Goal: Contribute content: Add original content to the website for others to see

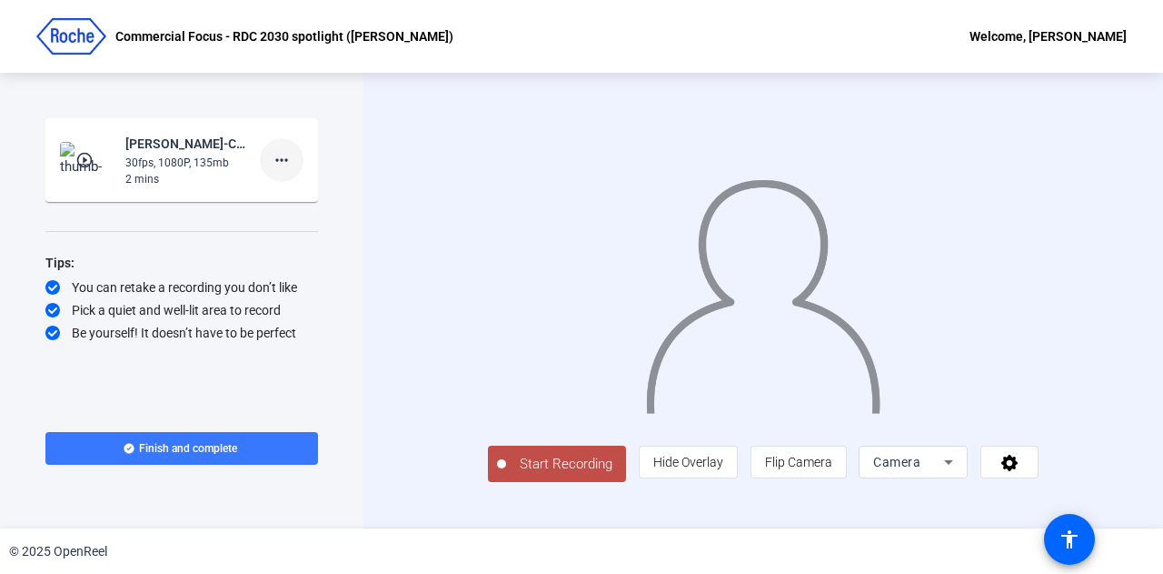
click at [287, 160] on mat-icon "more_horiz" at bounding box center [282, 160] width 22 height 22
click at [325, 192] on span "Delete clip" at bounding box center [311, 198] width 73 height 22
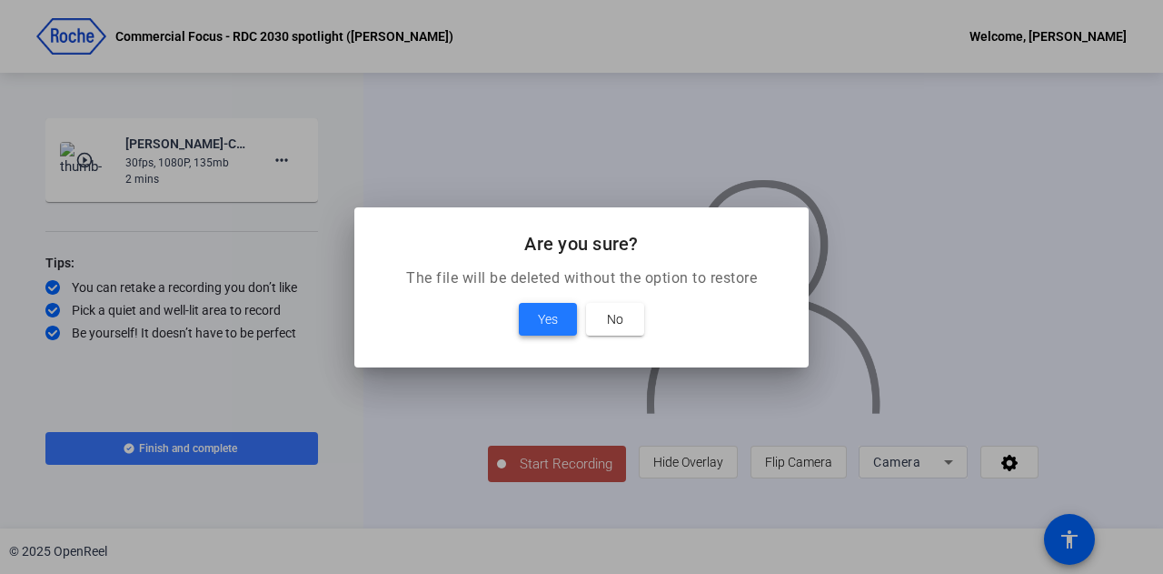
click at [547, 312] on span "Yes" at bounding box center [548, 319] width 20 height 22
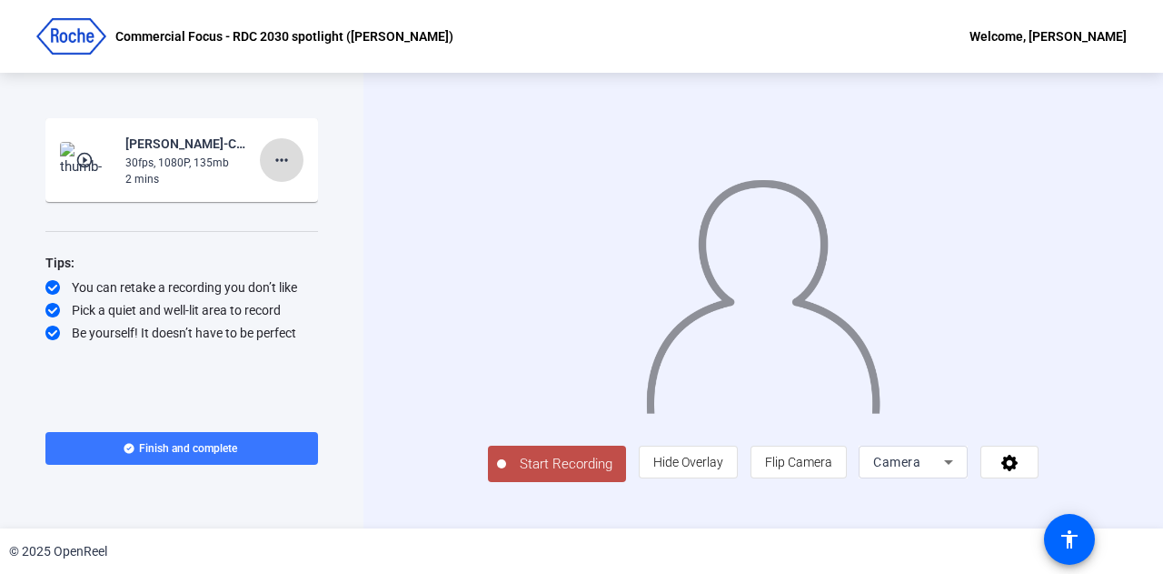
click at [284, 157] on mat-icon "more_horiz" at bounding box center [282, 160] width 22 height 22
click at [320, 192] on span "Delete clip" at bounding box center [311, 198] width 73 height 22
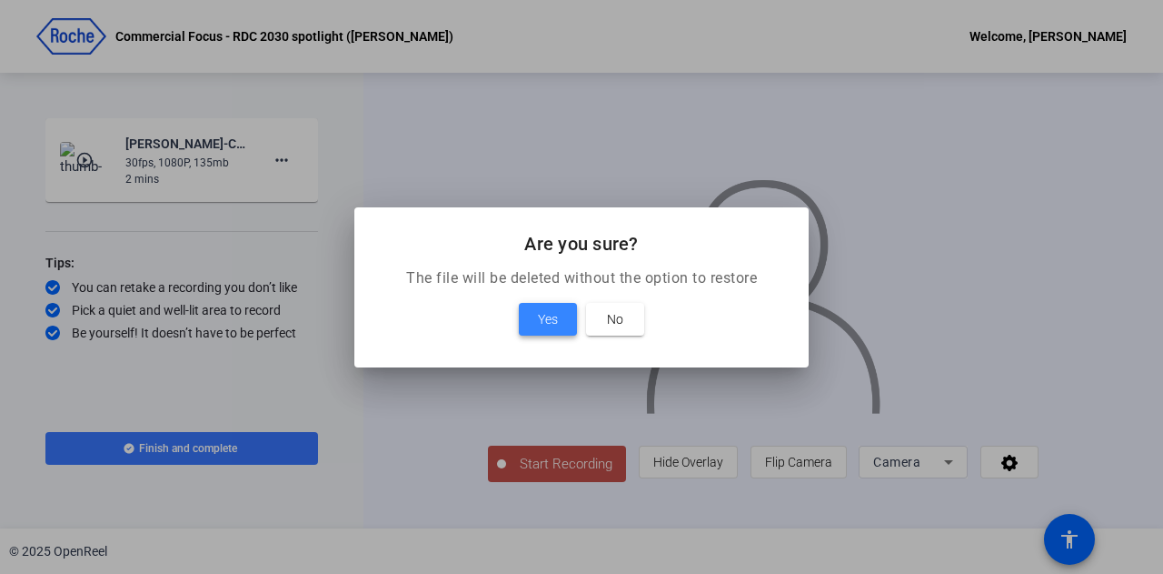
click at [549, 315] on span "Yes" at bounding box center [548, 319] width 20 height 22
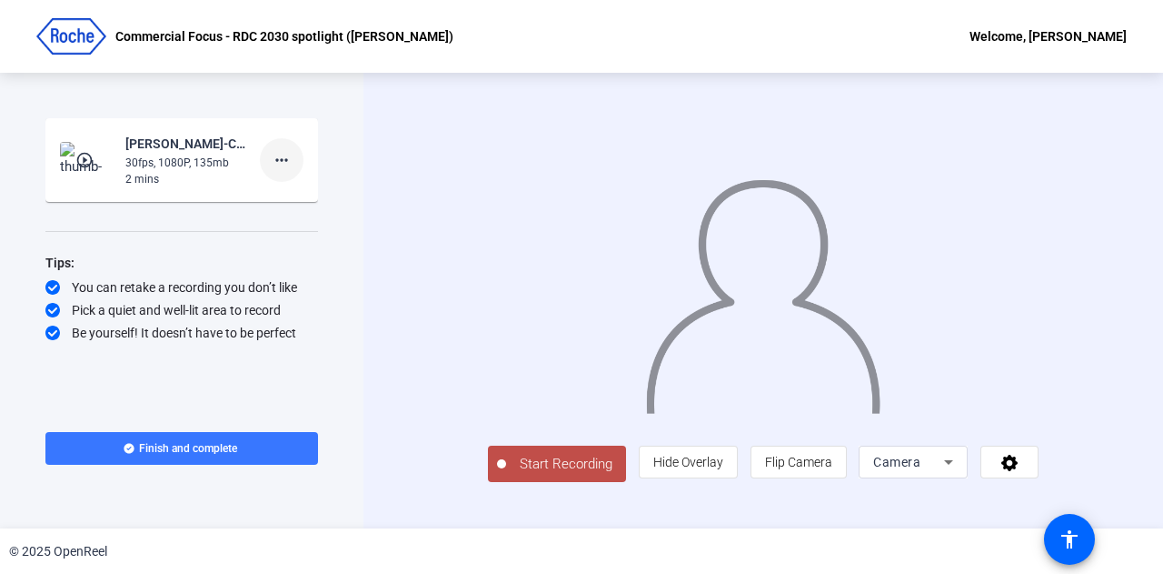
click at [287, 155] on mat-icon "more_horiz" at bounding box center [282, 160] width 22 height 22
click at [315, 191] on span "Delete clip" at bounding box center [311, 198] width 73 height 22
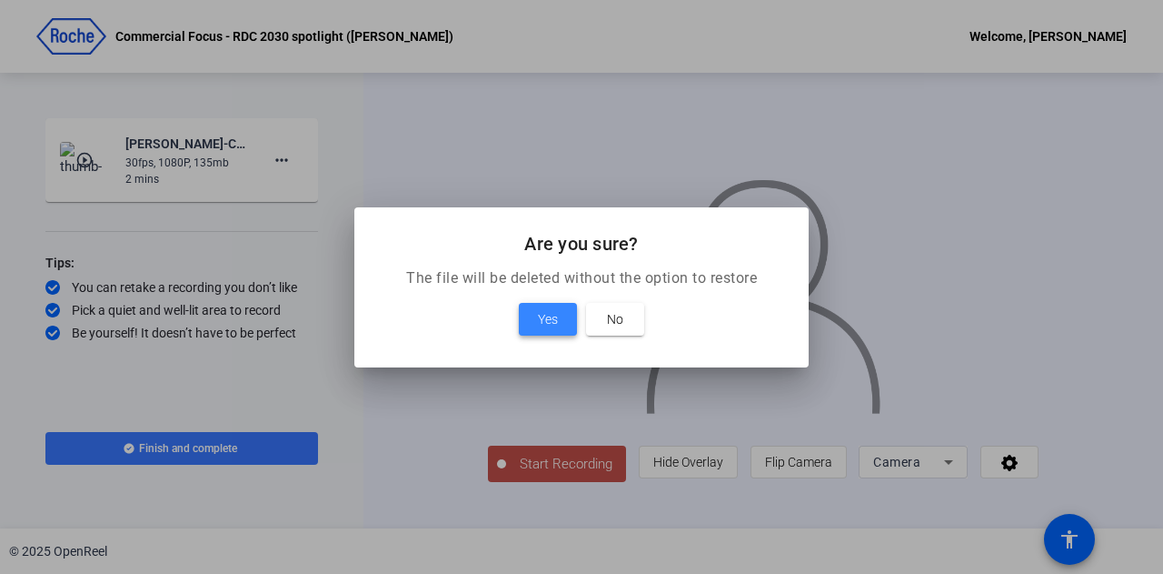
click at [543, 323] on span "Yes" at bounding box center [548, 319] width 20 height 22
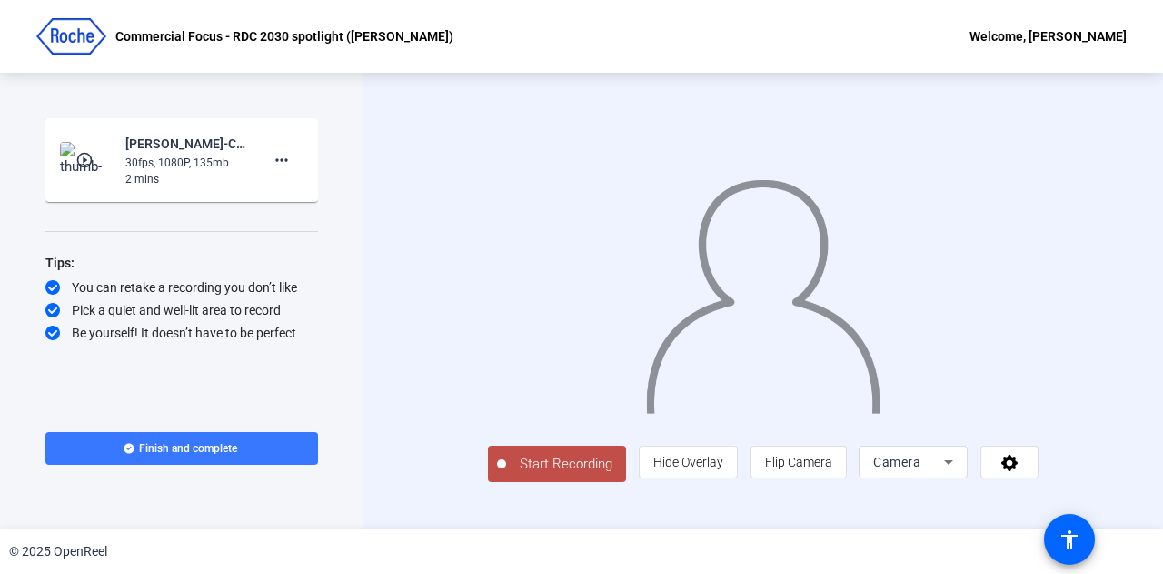
click at [515, 474] on span "Start Recording" at bounding box center [566, 464] width 120 height 21
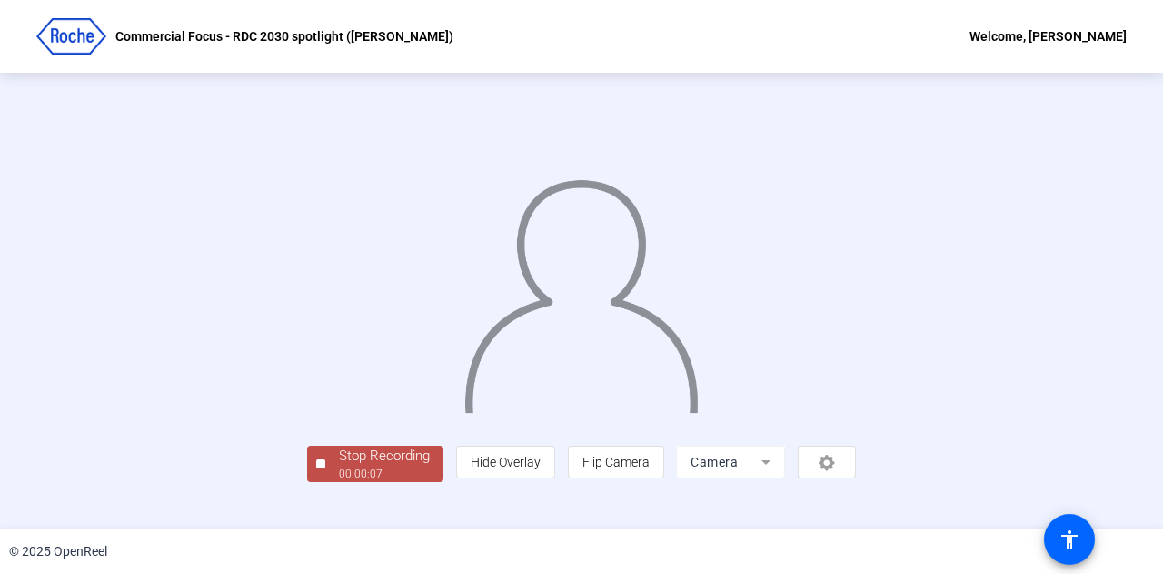
scroll to position [91, 0]
click at [339, 466] on div "Stop Recording" at bounding box center [384, 455] width 91 height 21
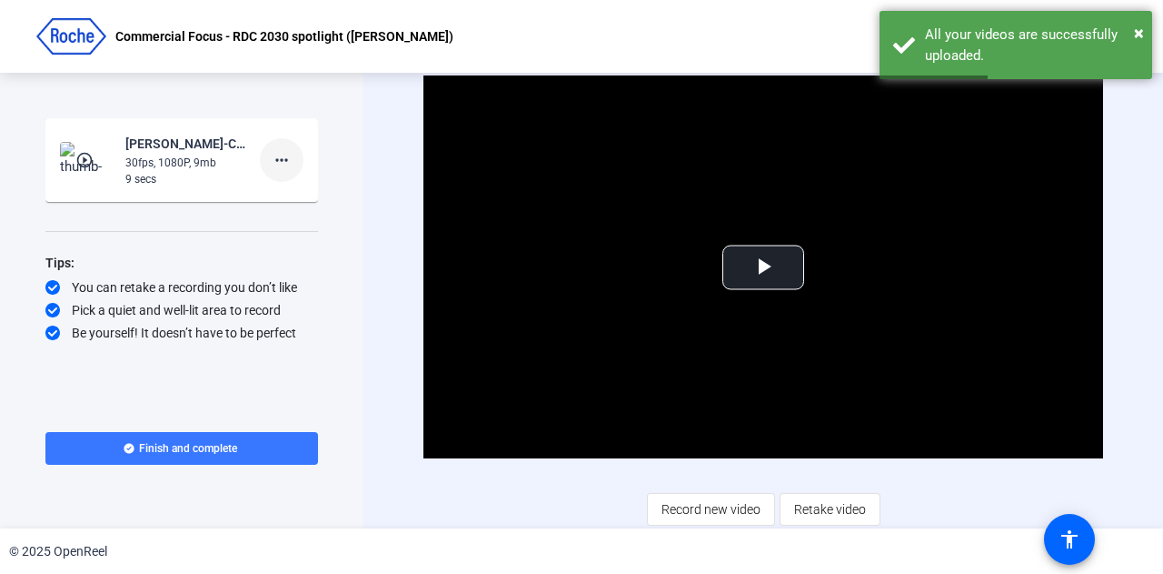
click at [287, 155] on mat-icon "more_horiz" at bounding box center [282, 160] width 22 height 22
click at [303, 186] on div "Delete clip Retake Add Notes" at bounding box center [311, 220] width 102 height 77
click at [304, 190] on mat-card-content "play_circle_outline [PERSON_NAME]-Commercial Focus - RDC 2030 spotlight -B-Comm…" at bounding box center [181, 160] width 273 height 84
click at [278, 163] on mat-icon "more_horiz" at bounding box center [282, 160] width 22 height 22
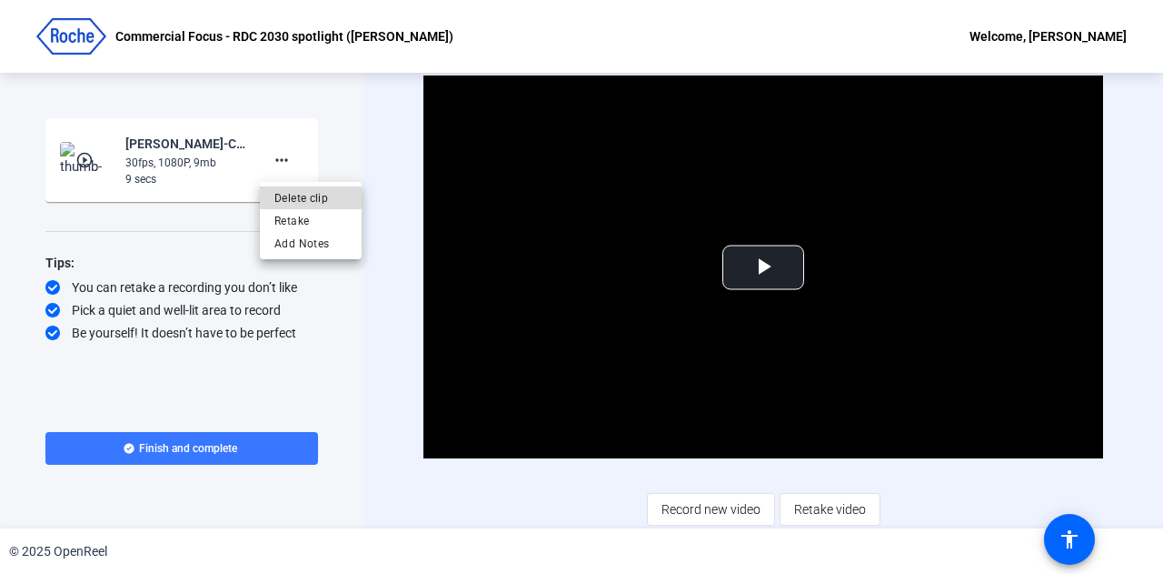
click at [291, 195] on span "Delete clip" at bounding box center [311, 198] width 73 height 22
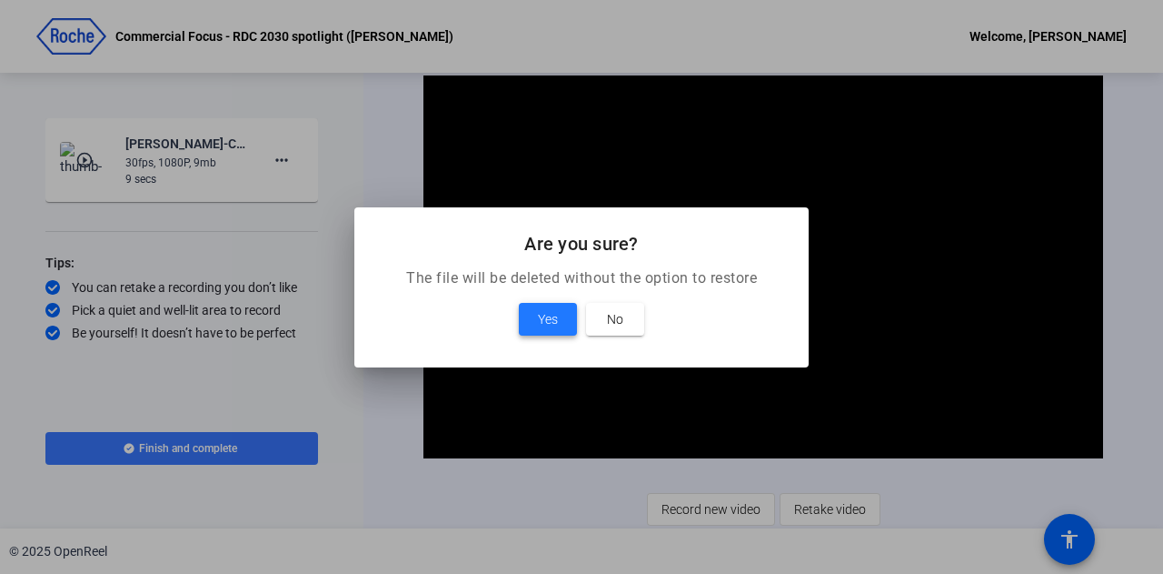
click at [552, 316] on span "Yes" at bounding box center [548, 319] width 20 height 22
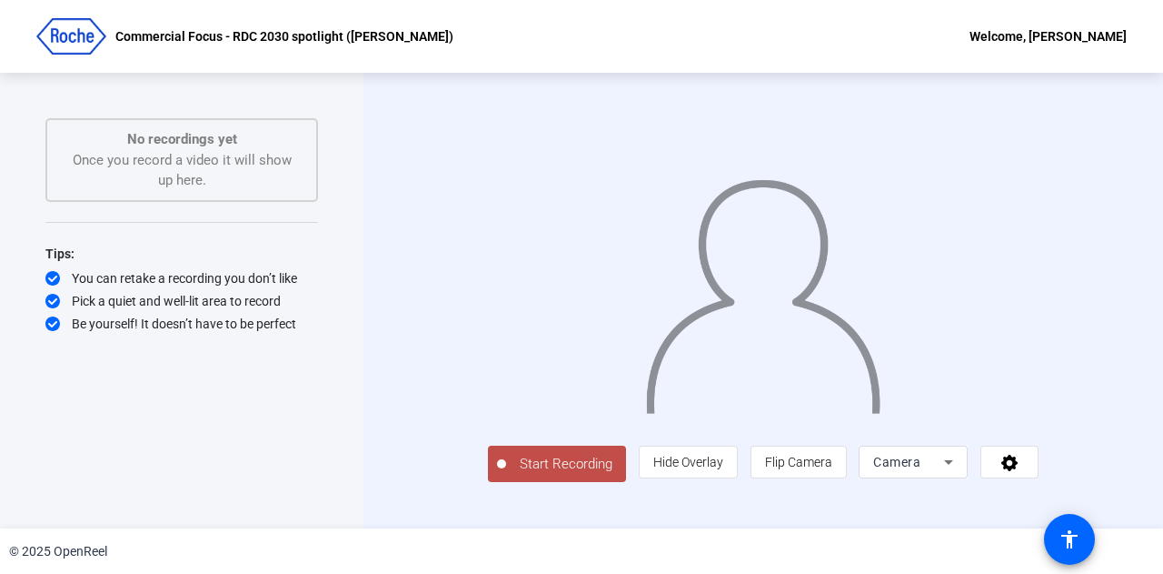
click at [506, 474] on span "Start Recording" at bounding box center [566, 464] width 120 height 21
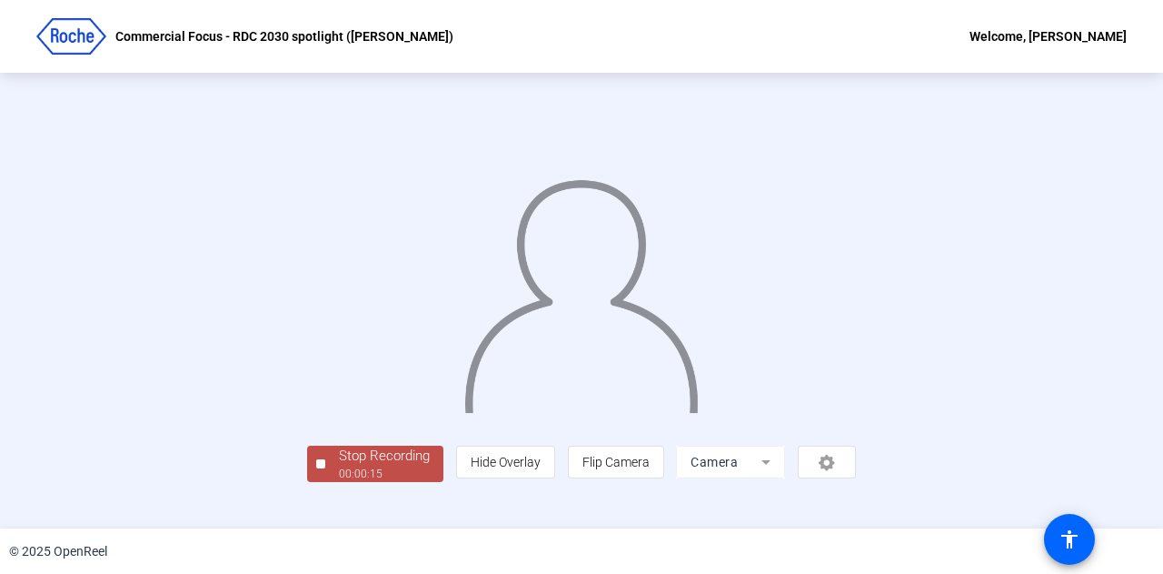
scroll to position [91, 0]
click at [339, 482] on div "00:00:17" at bounding box center [384, 473] width 91 height 16
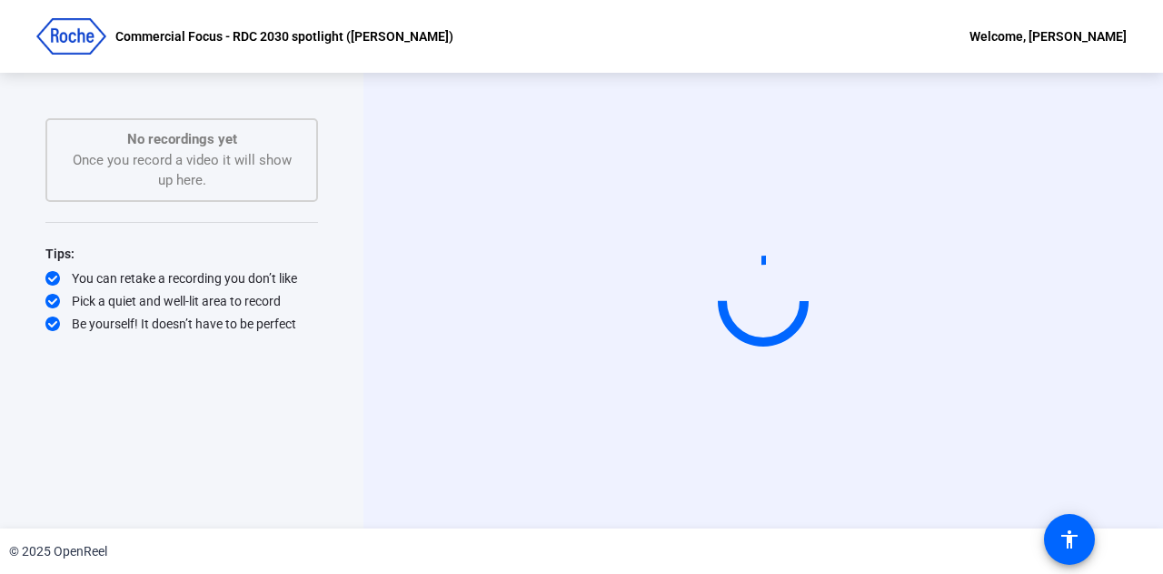
scroll to position [0, 0]
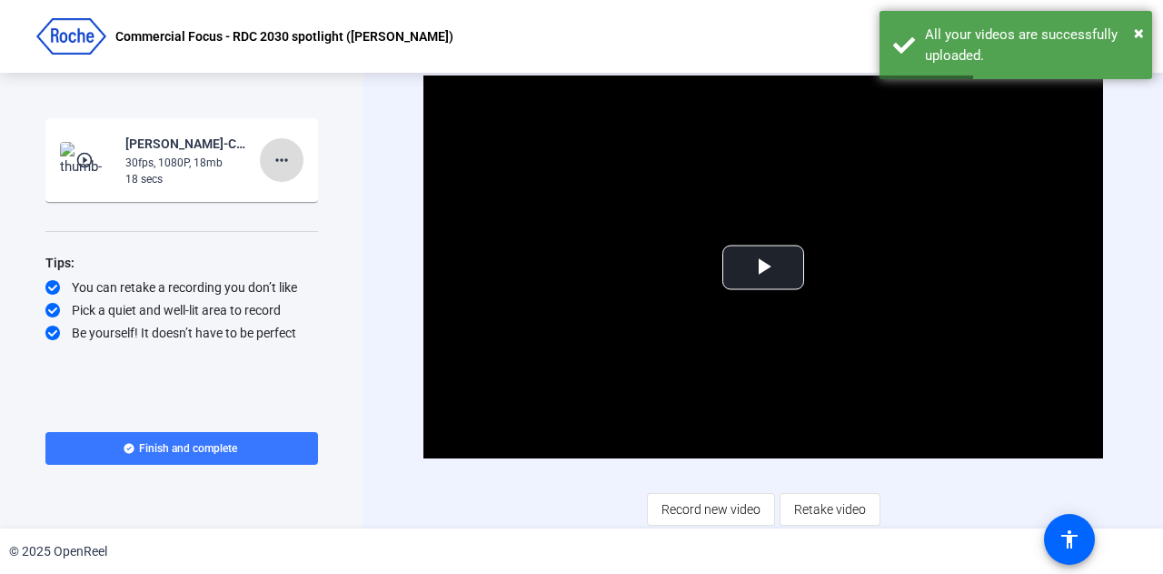
click at [289, 157] on mat-icon "more_horiz" at bounding box center [282, 160] width 22 height 22
click at [309, 190] on span "Delete clip" at bounding box center [311, 198] width 73 height 22
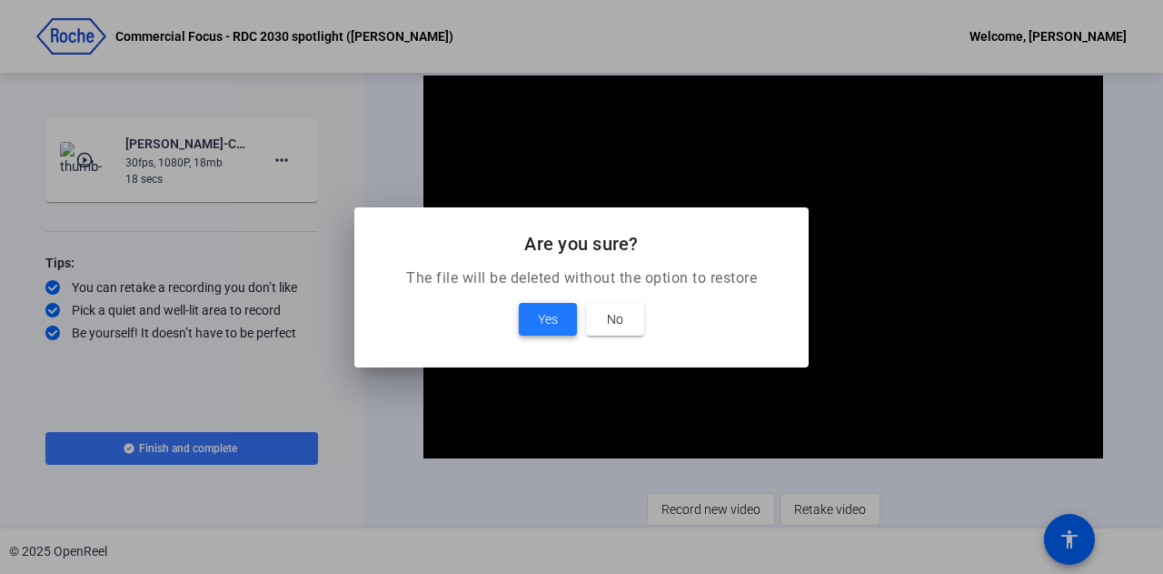
click at [542, 323] on span "Yes" at bounding box center [548, 319] width 20 height 22
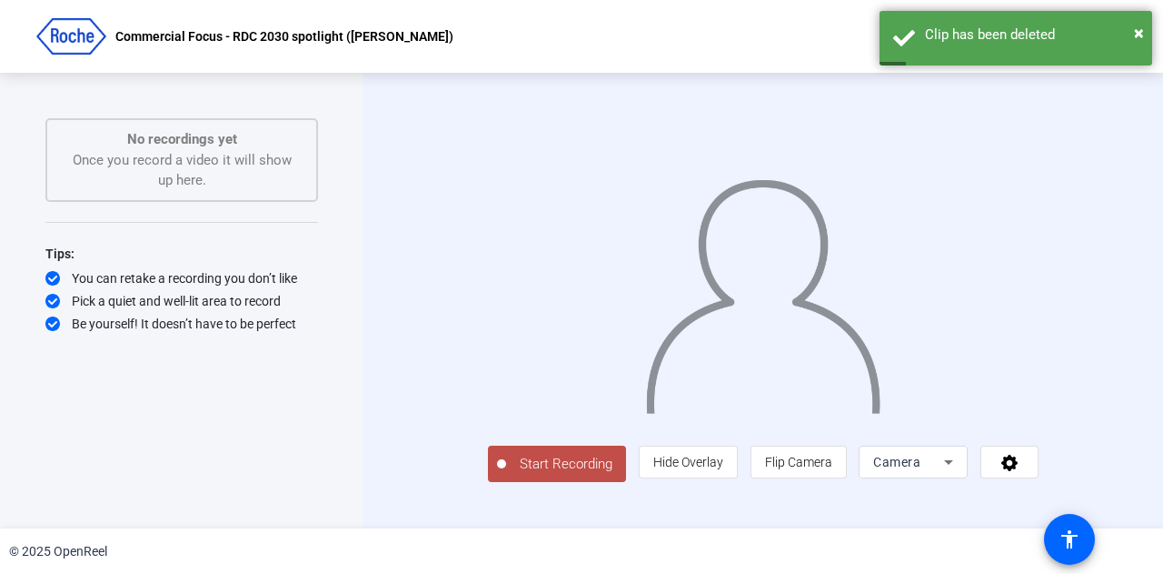
click at [506, 474] on span "Start Recording" at bounding box center [566, 464] width 120 height 21
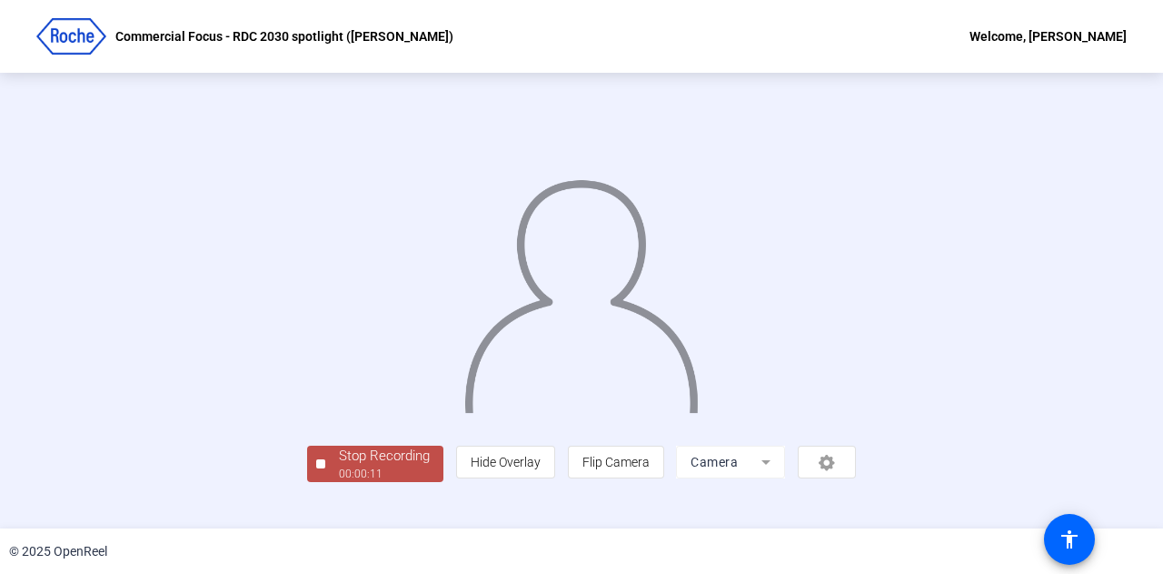
scroll to position [91, 0]
click at [339, 466] on div "Stop Recording" at bounding box center [384, 455] width 91 height 21
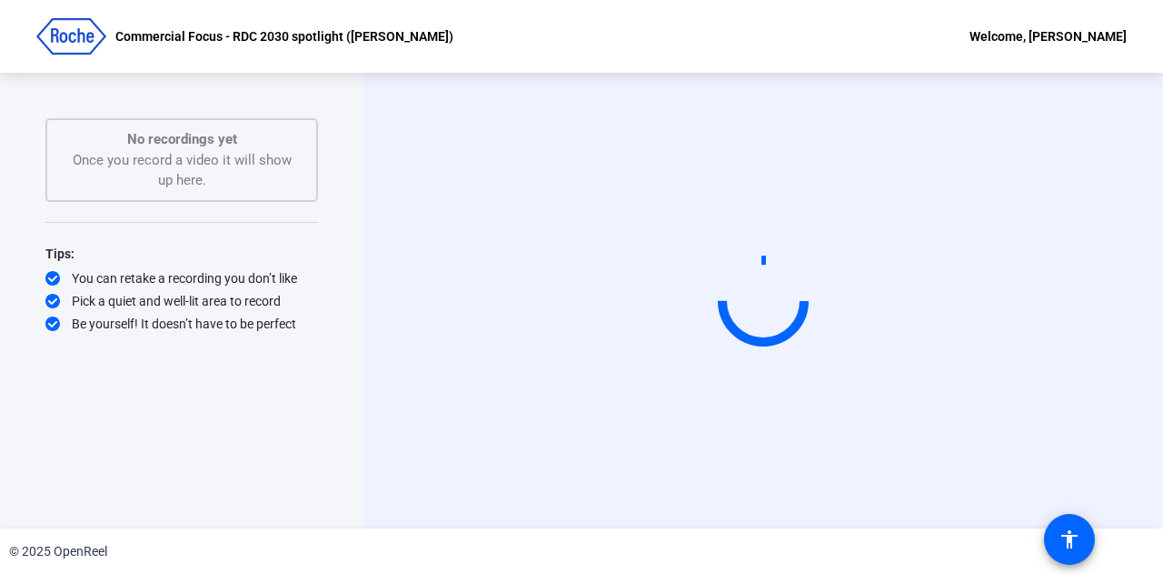
scroll to position [0, 0]
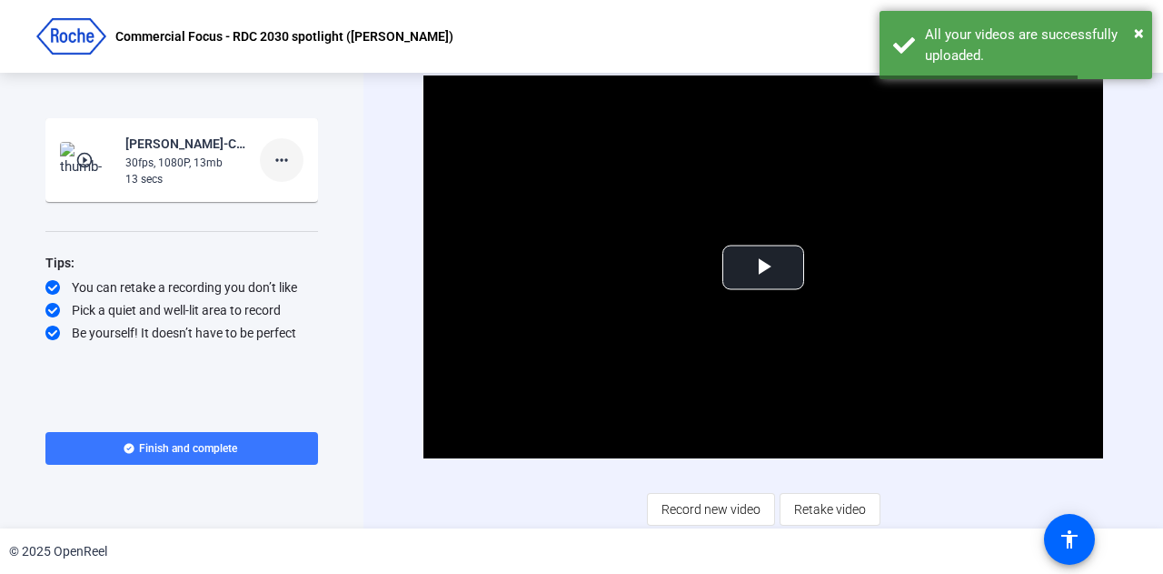
click at [282, 165] on mat-icon "more_horiz" at bounding box center [282, 160] width 22 height 22
click at [318, 196] on span "Delete clip" at bounding box center [311, 198] width 73 height 22
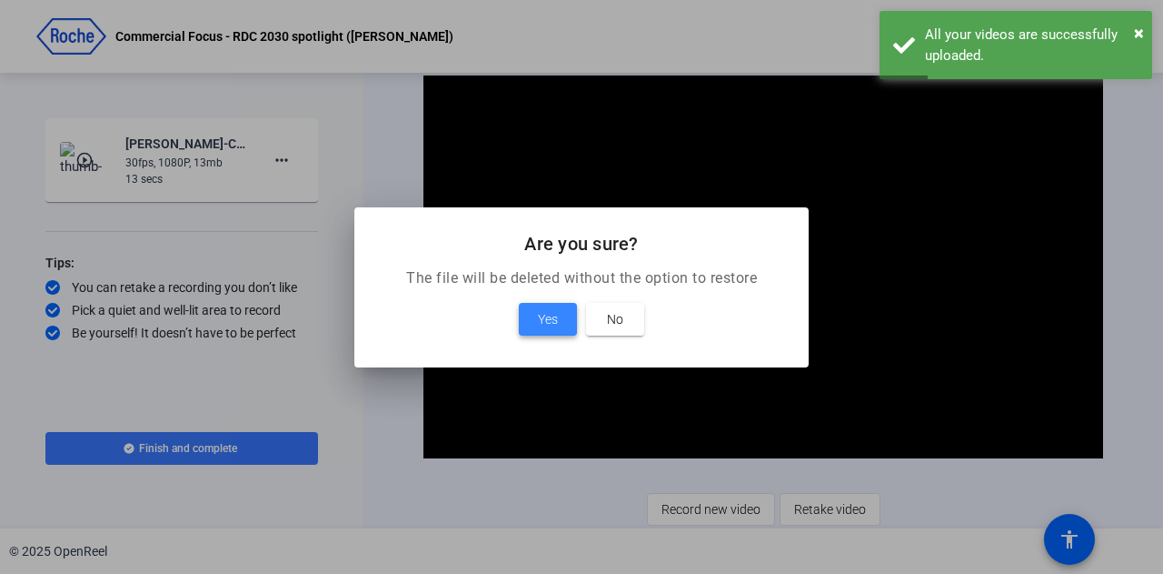
click at [553, 312] on span "Yes" at bounding box center [548, 319] width 20 height 22
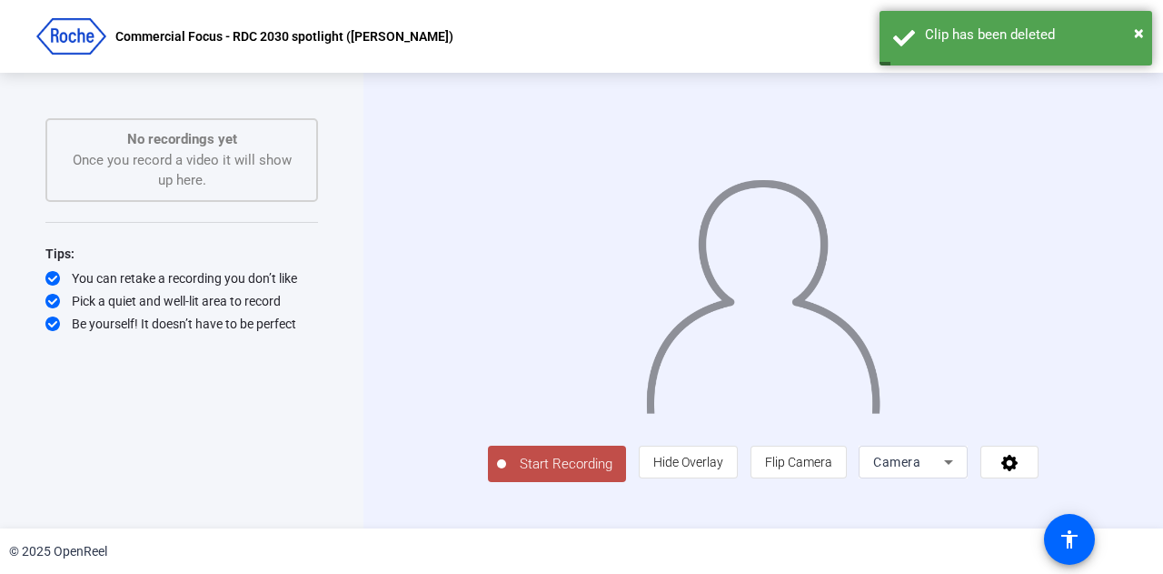
click at [507, 474] on span "Start Recording" at bounding box center [566, 464] width 120 height 21
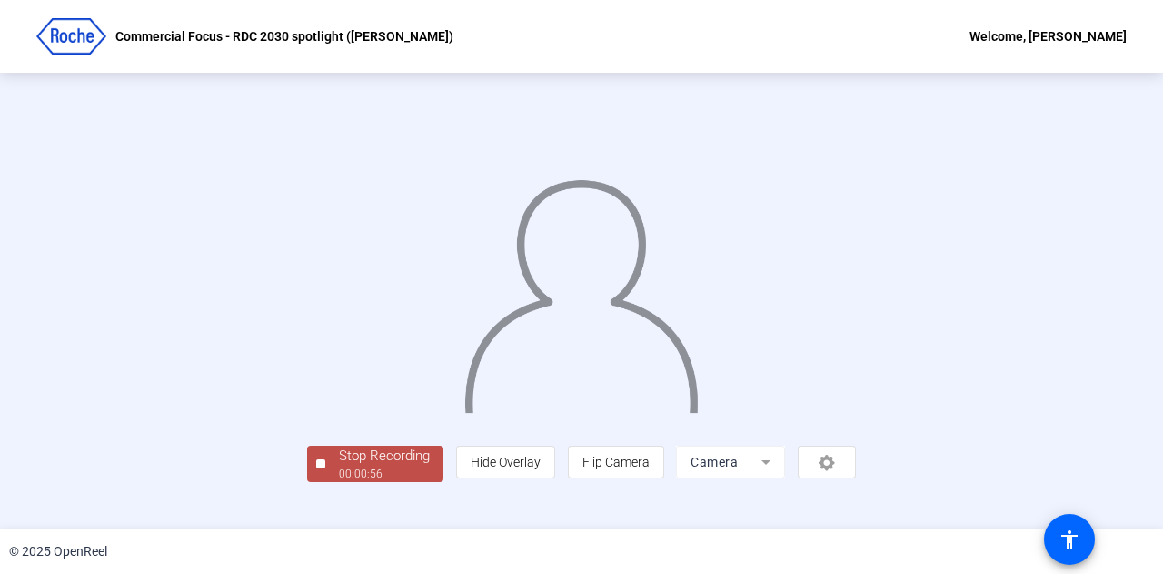
scroll to position [91, 0]
click at [339, 466] on div "Stop Recording" at bounding box center [384, 455] width 91 height 21
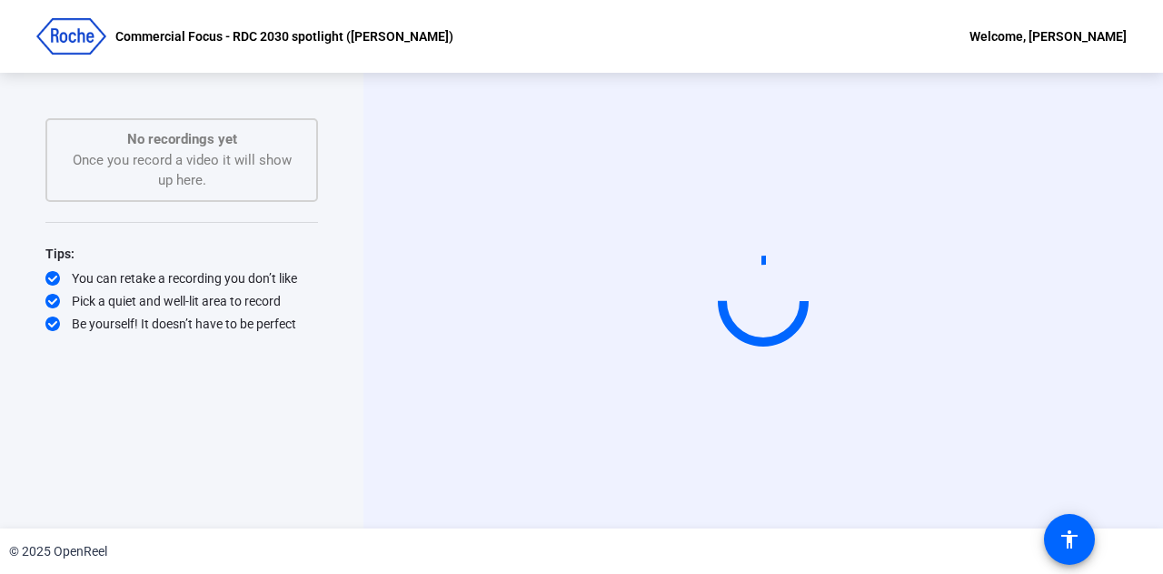
scroll to position [0, 0]
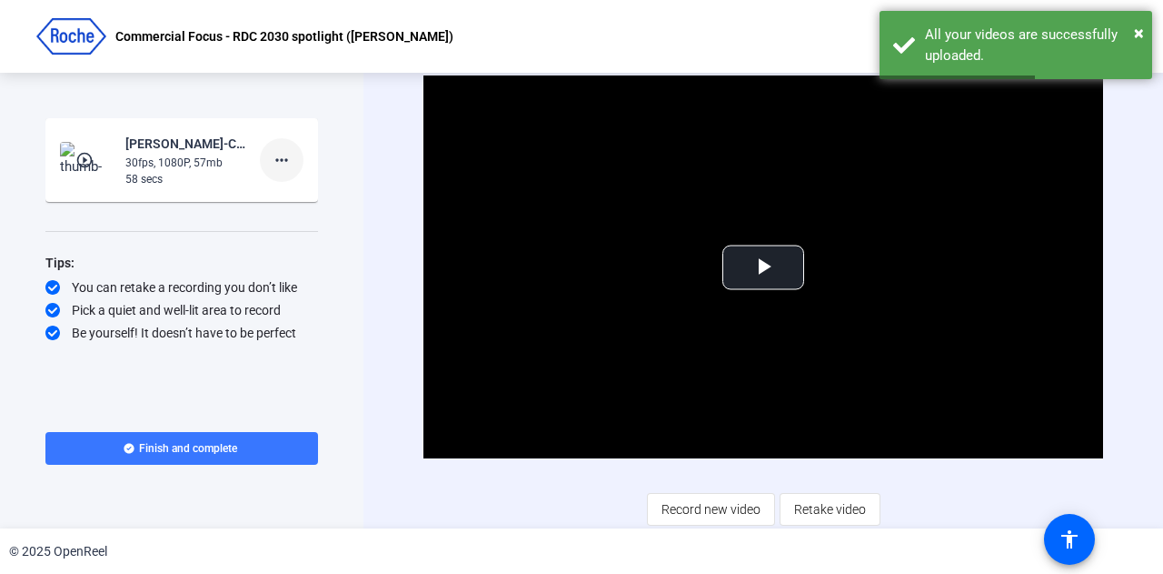
click at [294, 155] on span at bounding box center [282, 160] width 44 height 44
click at [311, 198] on span "Delete clip" at bounding box center [311, 198] width 73 height 22
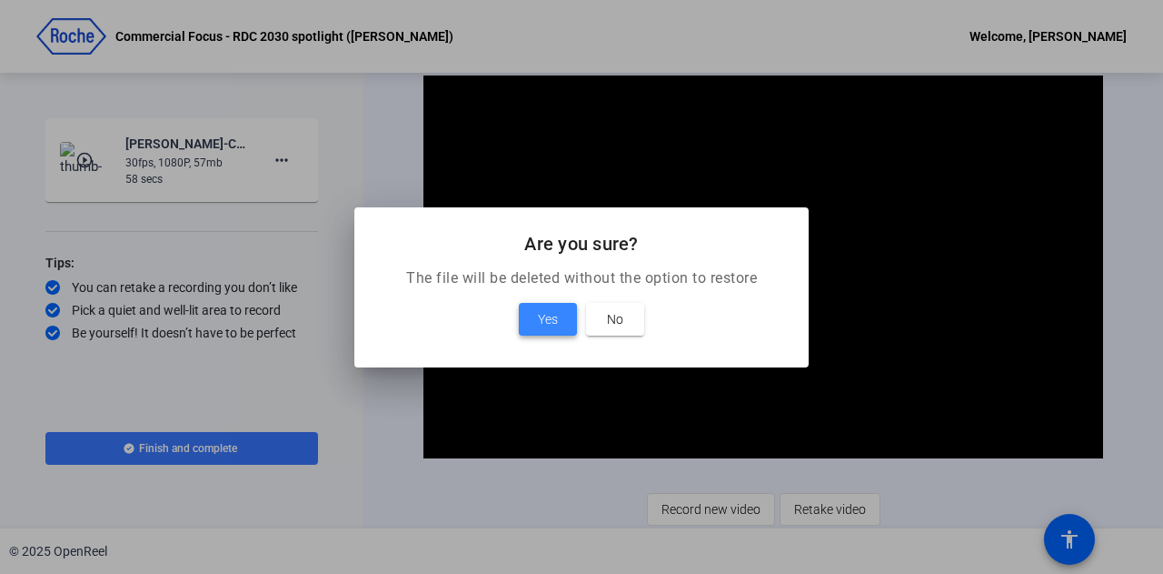
click at [542, 318] on span "Yes" at bounding box center [548, 319] width 20 height 22
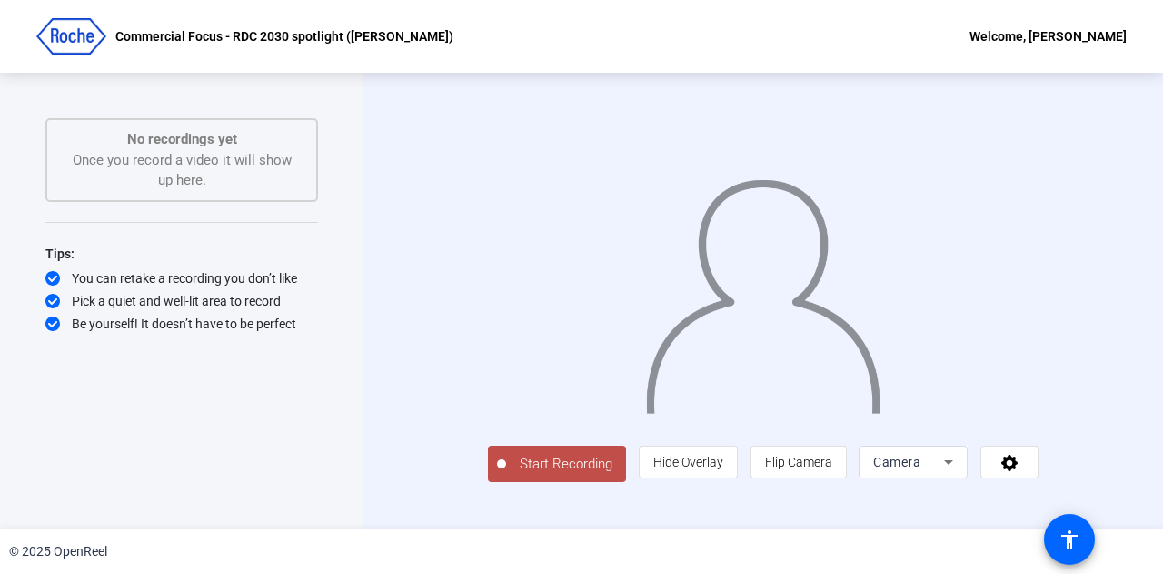
click at [506, 474] on span "Start Recording" at bounding box center [566, 464] width 120 height 21
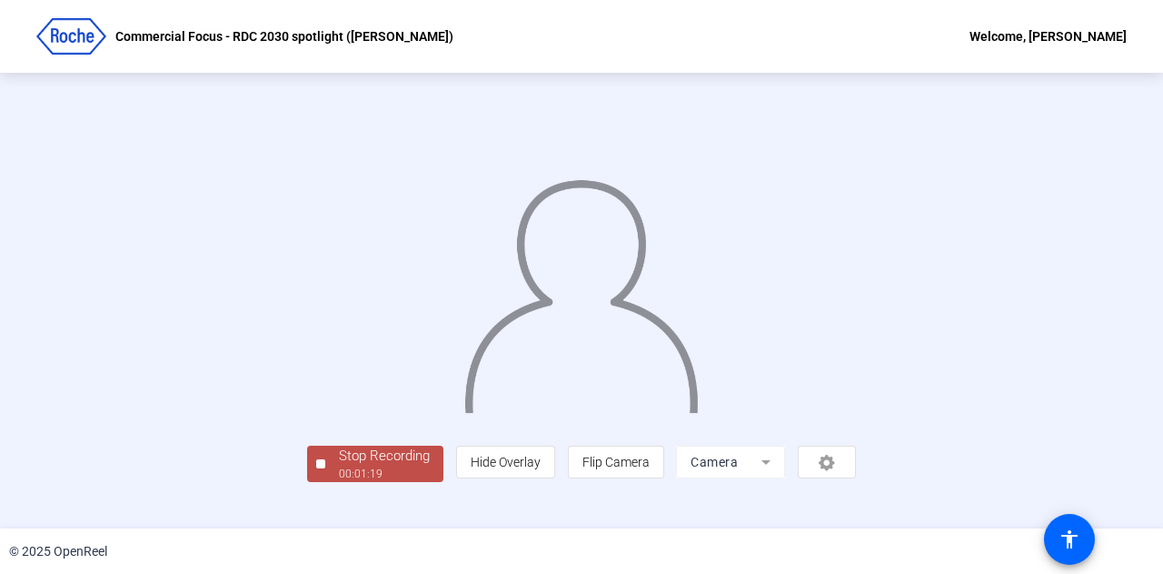
scroll to position [91, 0]
click at [339, 466] on div "Stop Recording" at bounding box center [384, 455] width 91 height 21
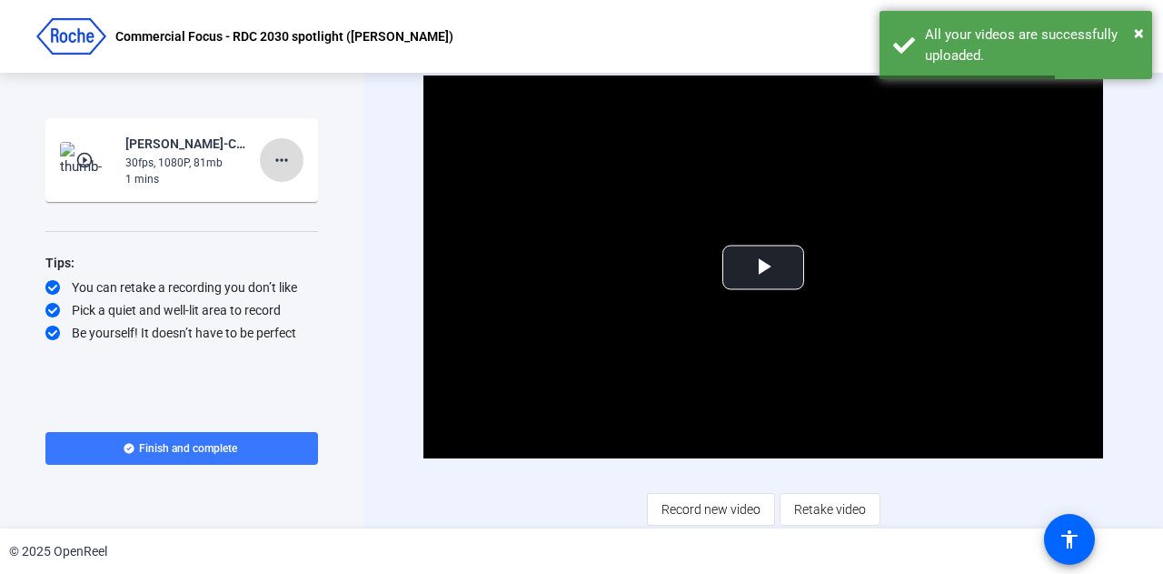
click at [293, 155] on span at bounding box center [282, 160] width 44 height 44
click at [305, 200] on span "Delete clip" at bounding box center [311, 198] width 73 height 22
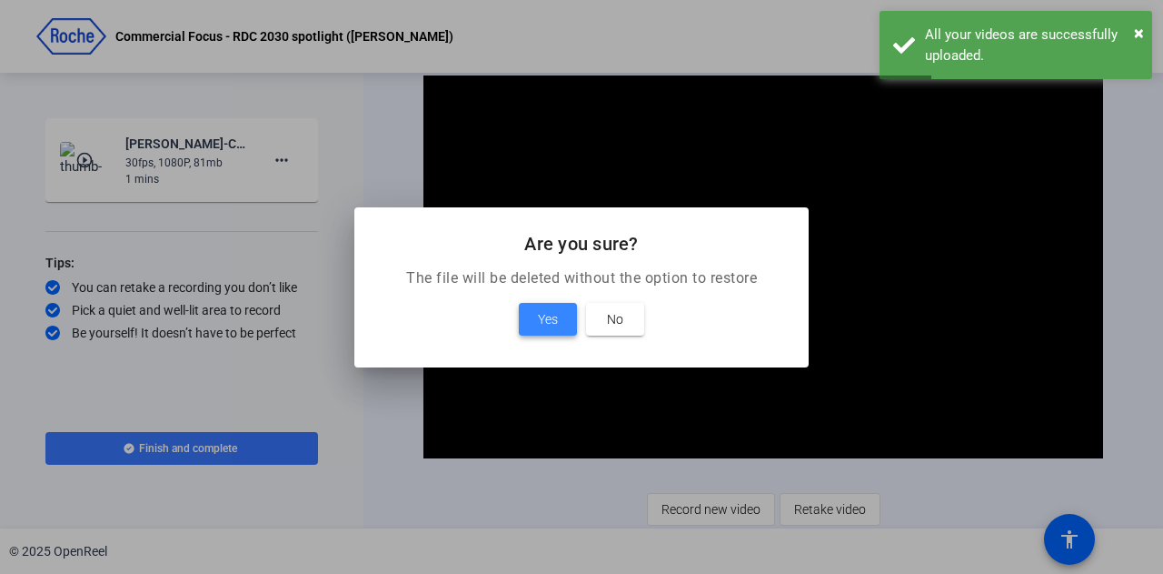
click at [547, 323] on span "Yes" at bounding box center [548, 319] width 20 height 22
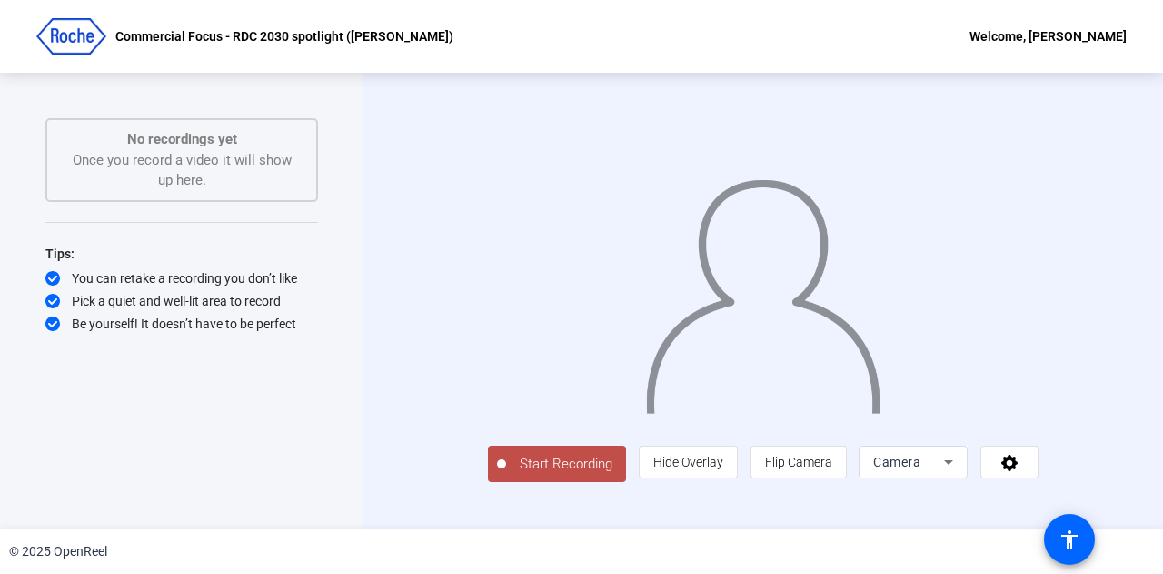
click at [506, 474] on span "Start Recording" at bounding box center [566, 464] width 120 height 21
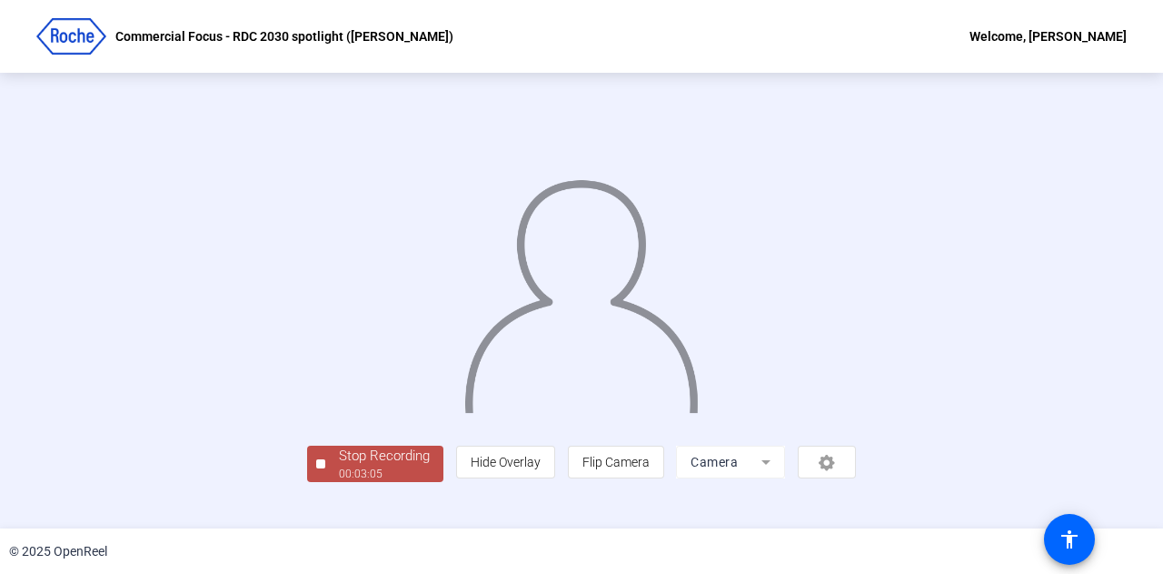
scroll to position [91, 0]
click at [339, 466] on div "Stop Recording" at bounding box center [384, 455] width 91 height 21
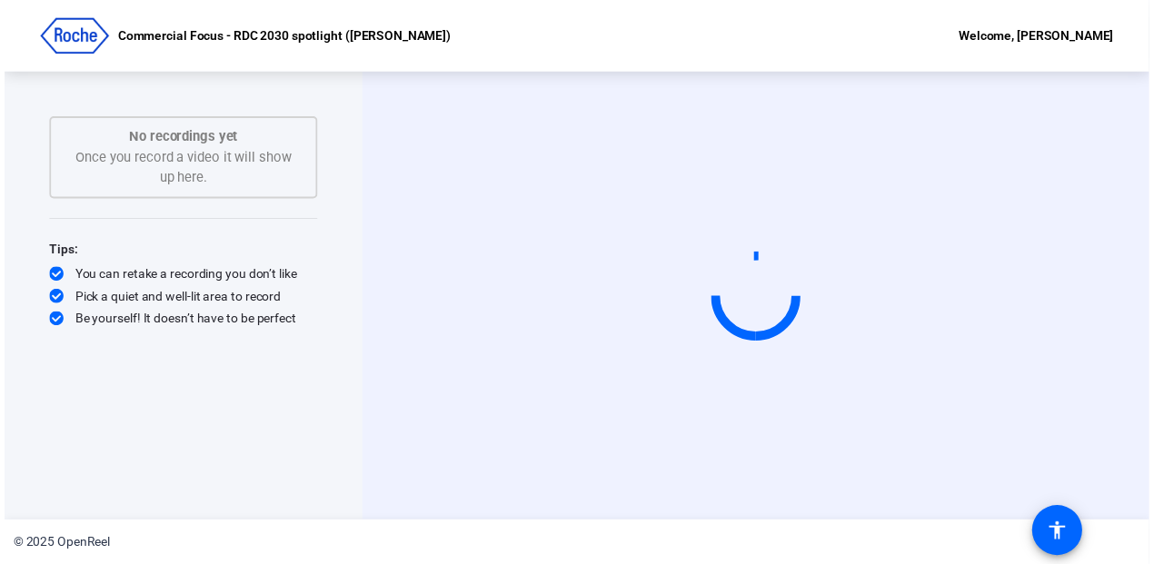
scroll to position [0, 0]
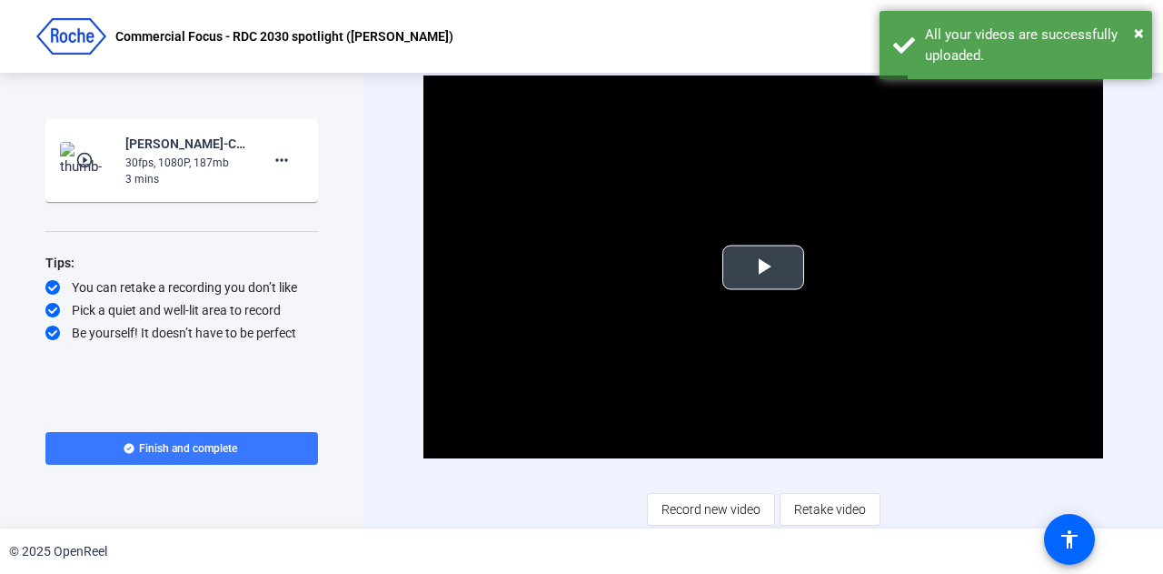
click at [764, 267] on span "Video Player" at bounding box center [764, 267] width 0 height 0
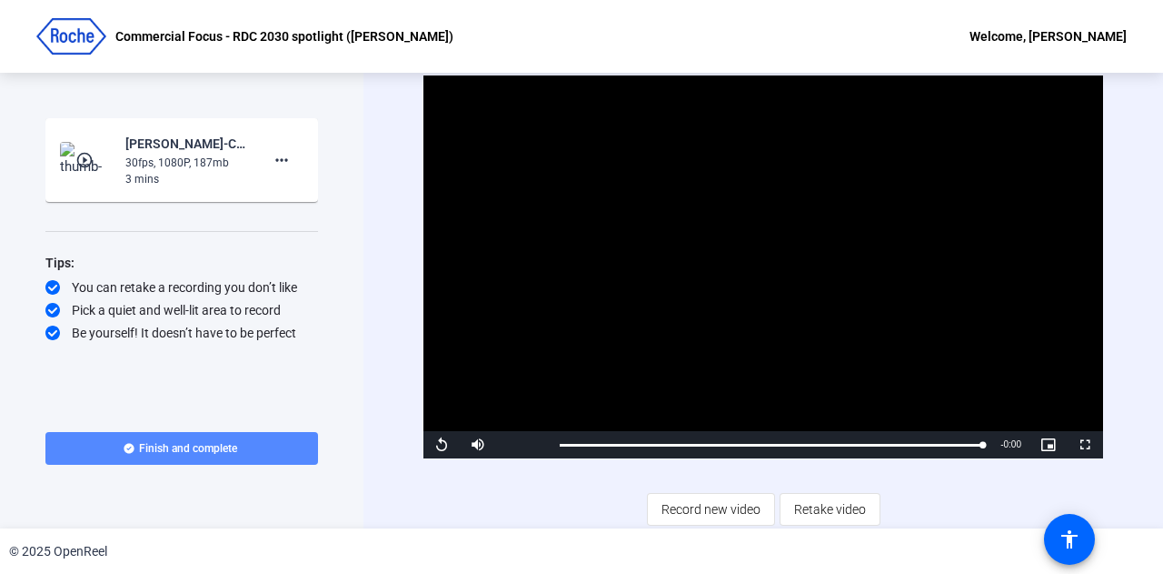
click at [161, 447] on span "Finish and complete" at bounding box center [188, 448] width 98 height 15
